Goal: Communication & Community: Answer question/provide support

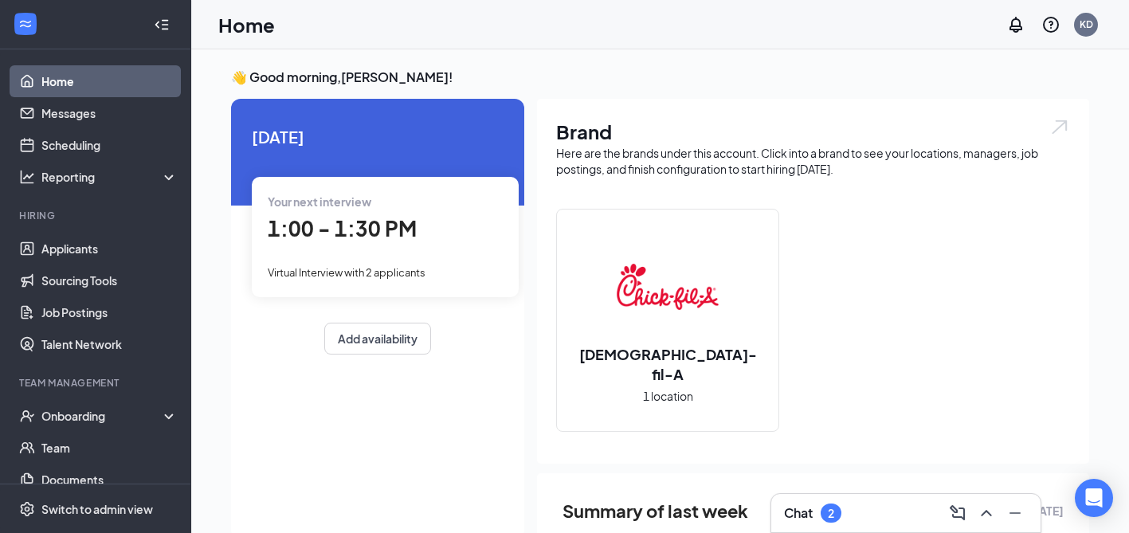
scroll to position [3, 0]
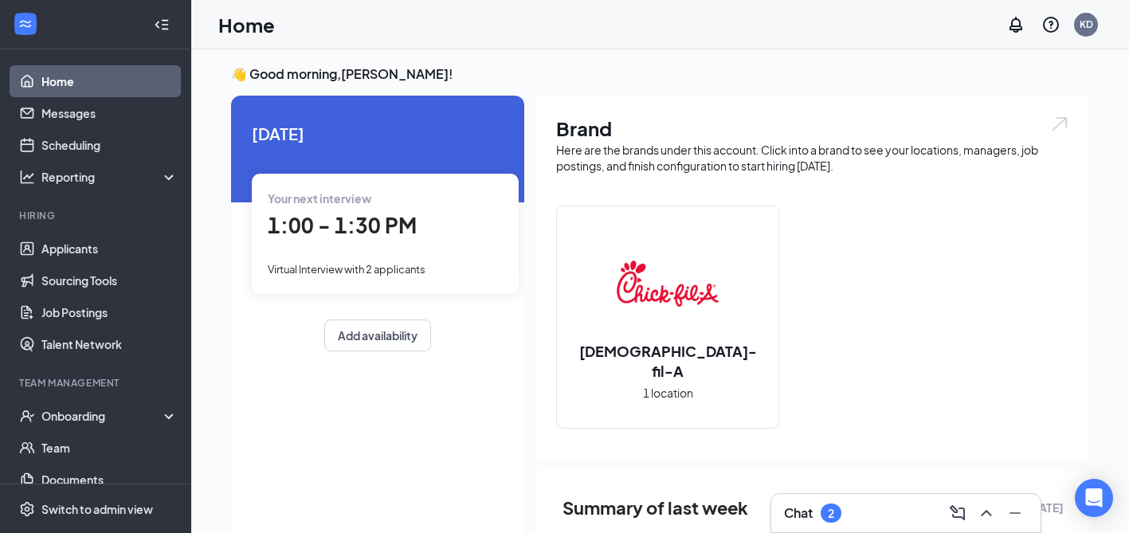
click at [813, 522] on div "Chat 2" at bounding box center [812, 513] width 57 height 19
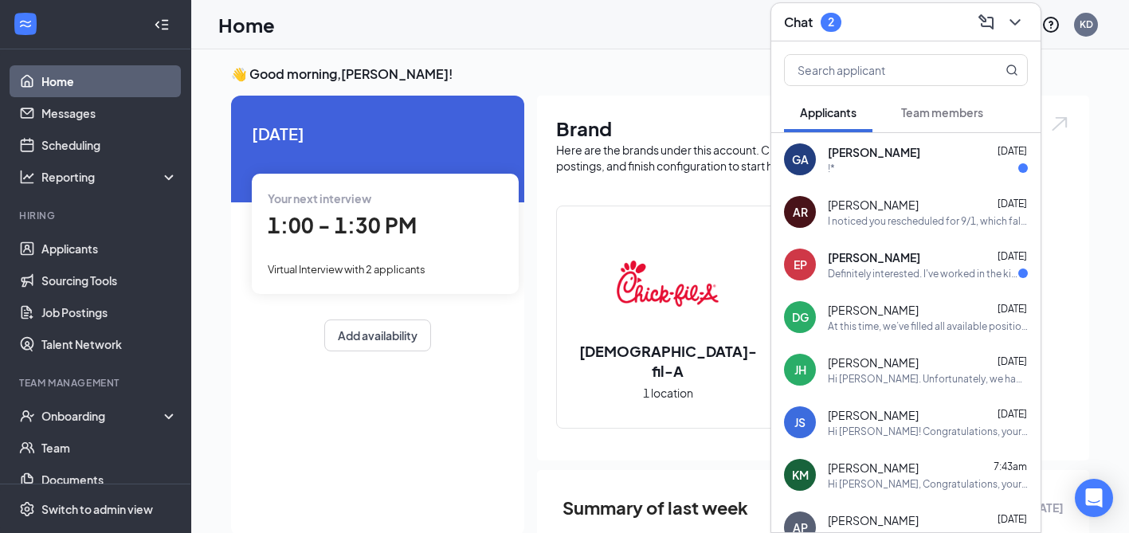
click at [866, 175] on div "GA [PERSON_NAME] [DATE] !*" at bounding box center [905, 159] width 269 height 53
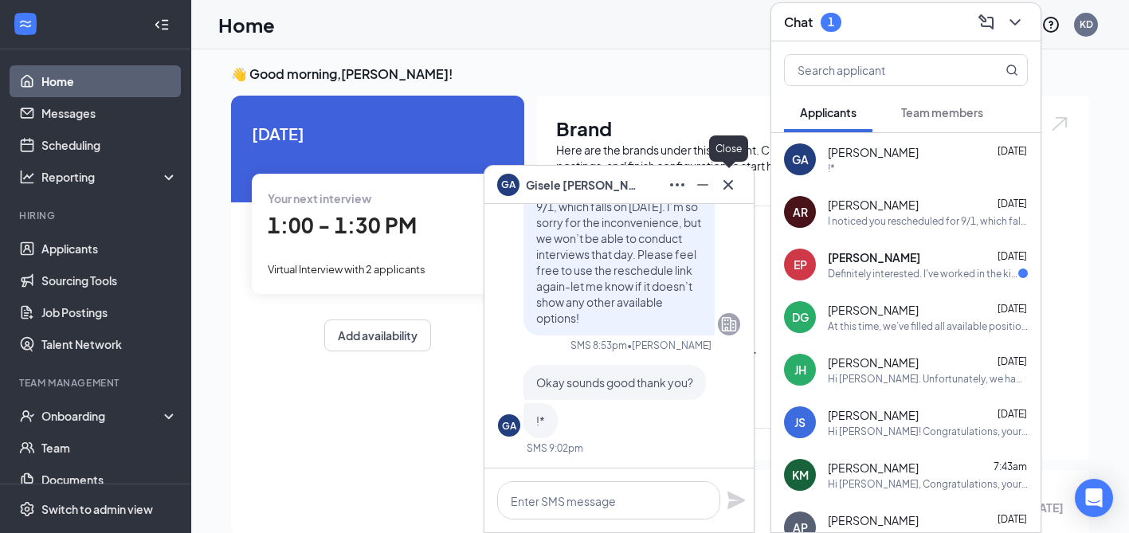
click at [723, 182] on icon "Cross" at bounding box center [728, 184] width 19 height 19
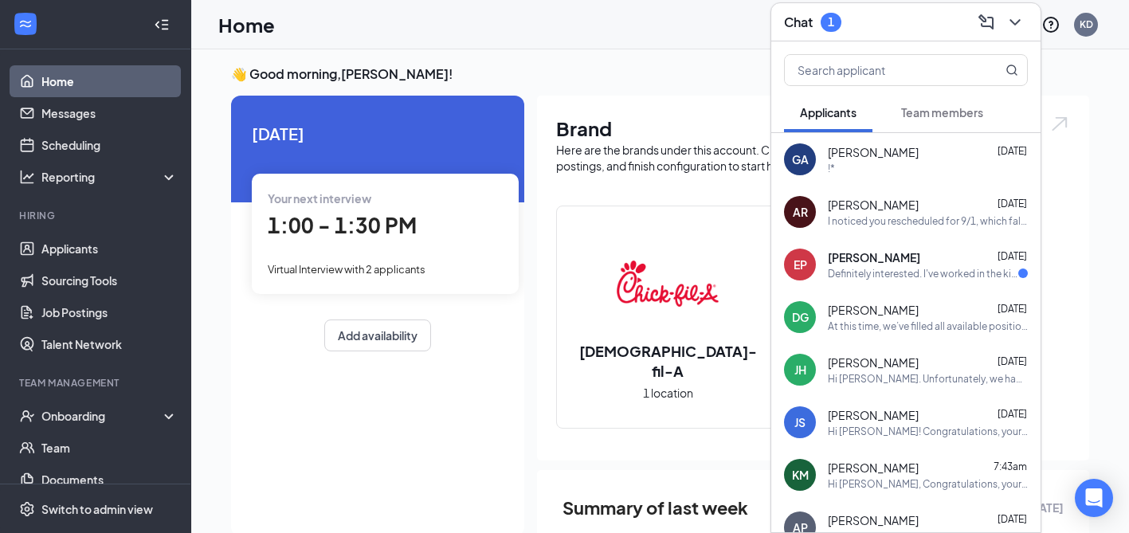
click at [856, 256] on span "[PERSON_NAME]" at bounding box center [874, 257] width 92 height 16
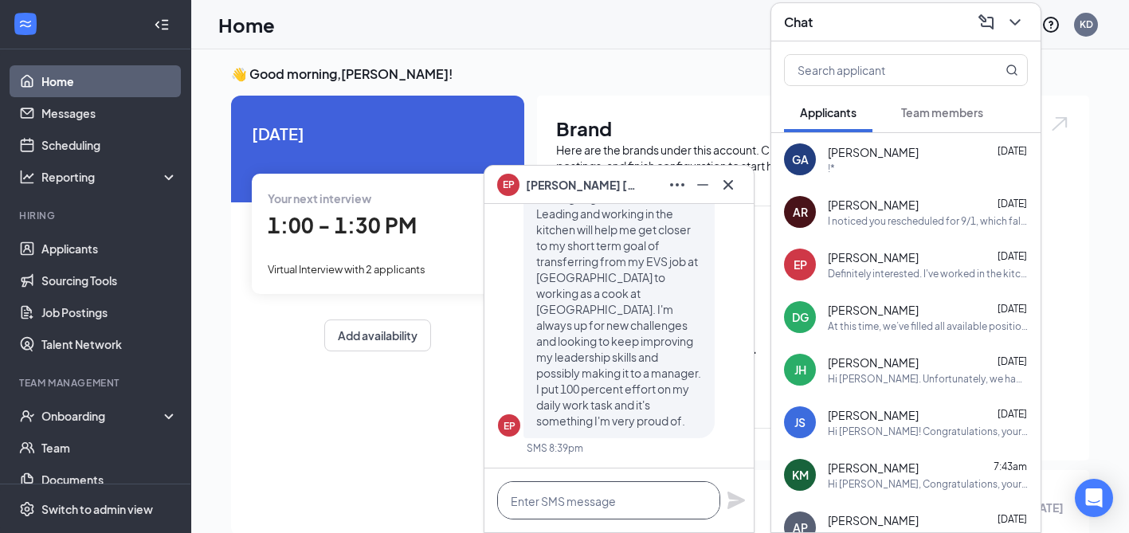
click at [617, 486] on textarea at bounding box center [608, 500] width 223 height 38
type textarea "A"
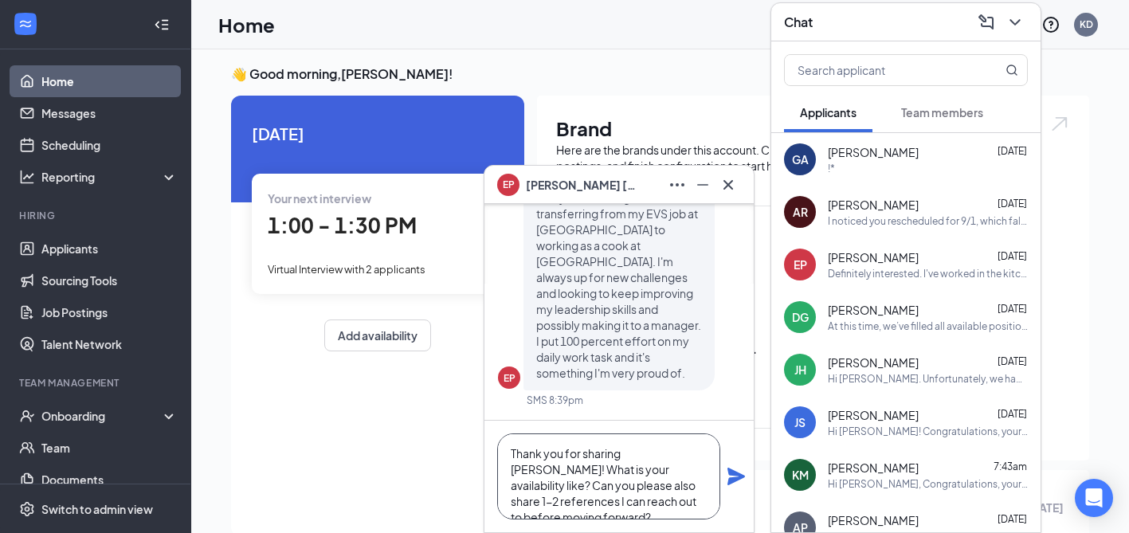
drag, startPoint x: 678, startPoint y: 504, endPoint x: 488, endPoint y: 444, distance: 198.8
click at [488, 444] on div "Thank you for sharing [PERSON_NAME]! What is your availability like? Can you pl…" at bounding box center [618, 477] width 269 height 112
type textarea "Thank you for sharing [PERSON_NAME]! What is your availability like? Can you pl…"
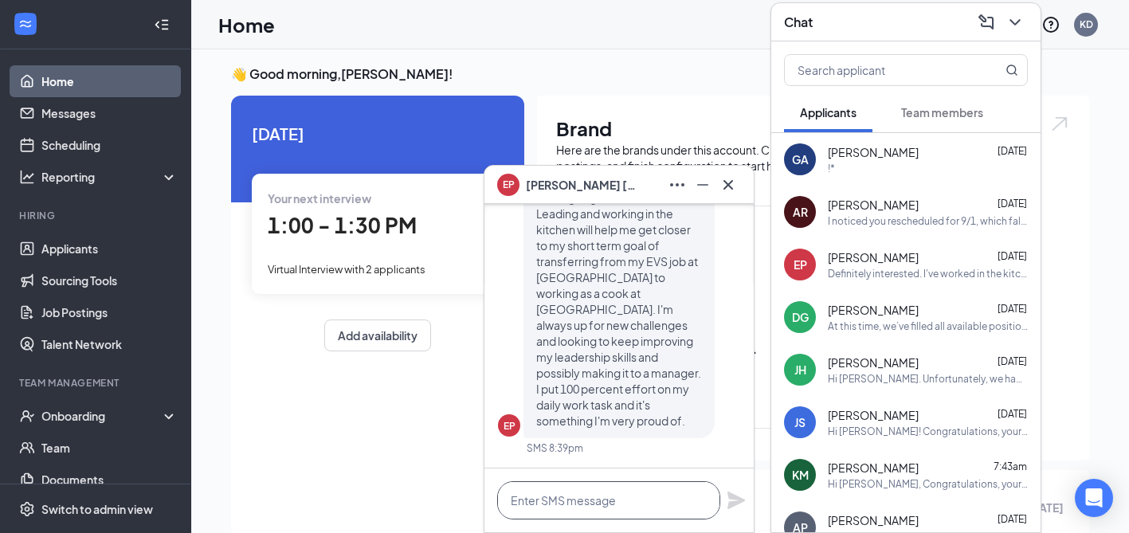
paste textarea "Hi [PERSON_NAME], Thank you for sharing! Could you please let me know what your…"
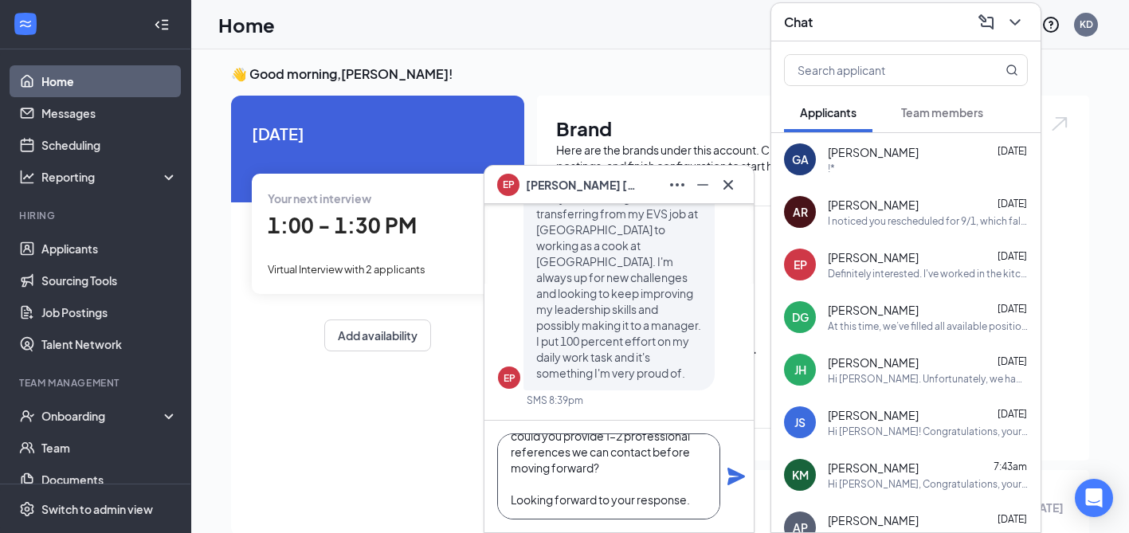
scroll to position [112, 0]
type textarea "Hi [PERSON_NAME], Thank you for sharing! Could you please let me know what your…"
click at [727, 476] on icon "Plane" at bounding box center [736, 476] width 19 height 19
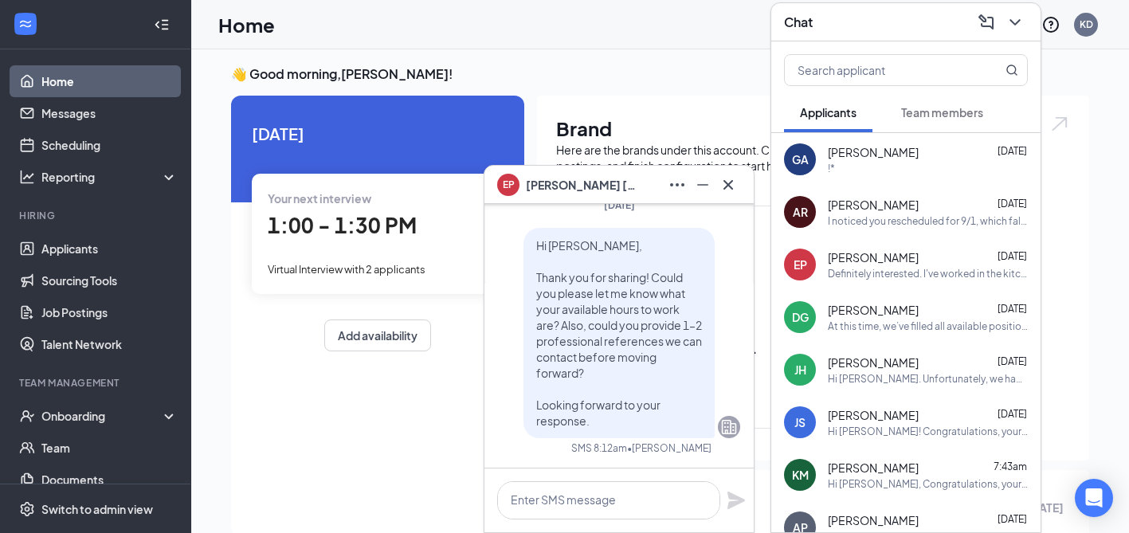
scroll to position [0, 0]
click at [735, 190] on icon "Cross" at bounding box center [728, 184] width 19 height 19
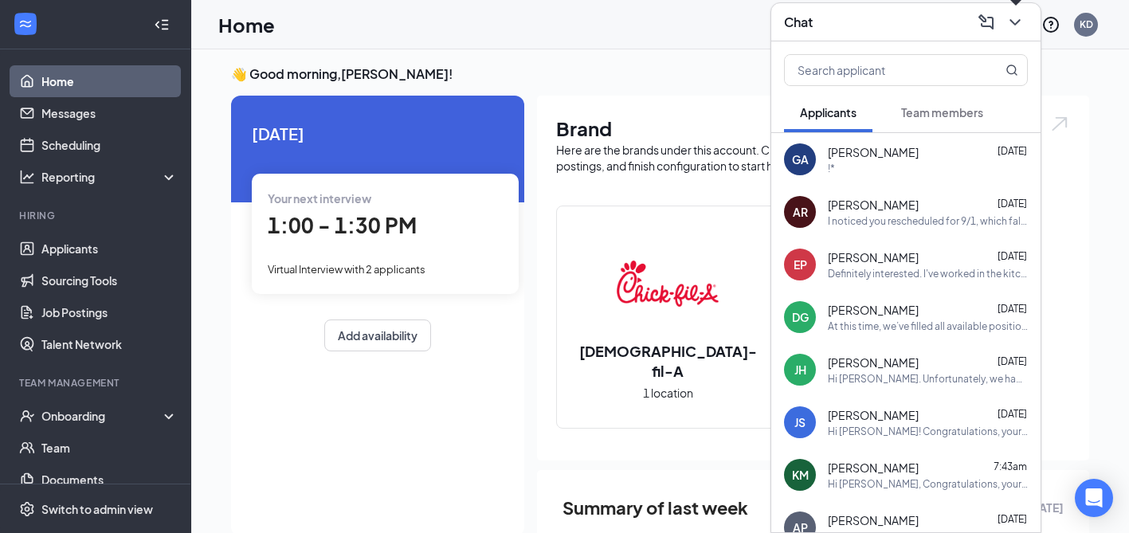
click at [1015, 25] on icon "ChevronDown" at bounding box center [1015, 22] width 19 height 19
